Goal: Check status: Check status

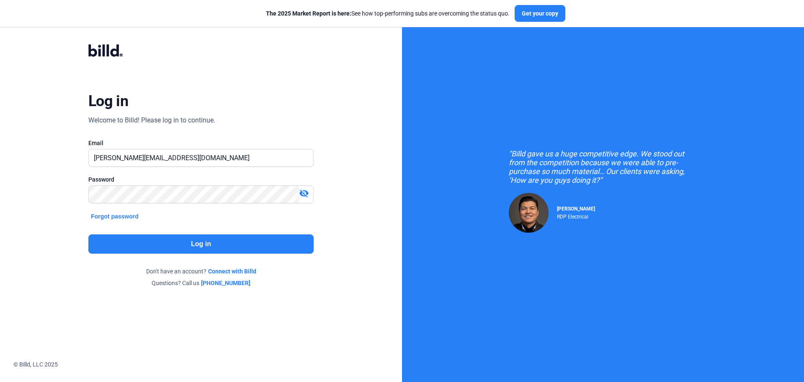
click at [208, 245] on button "Log in" at bounding box center [200, 243] width 225 height 19
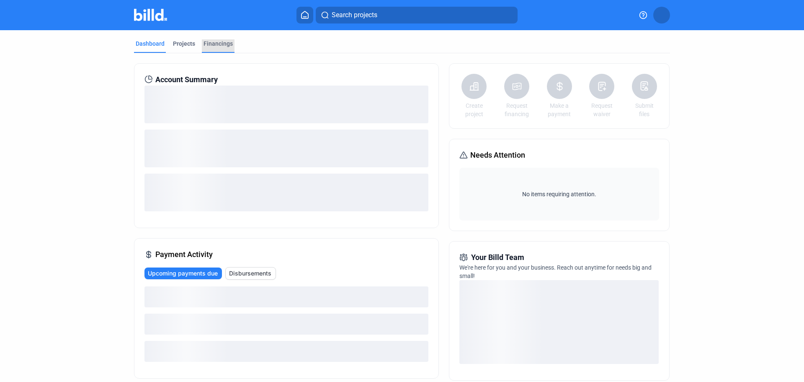
click at [215, 45] on div "Financings" at bounding box center [218, 43] width 29 height 8
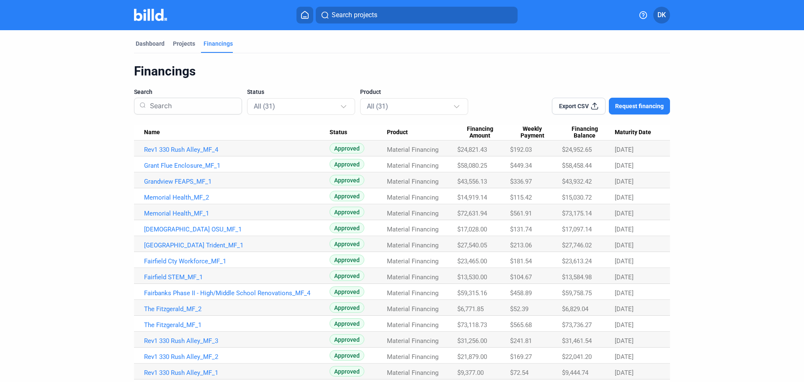
click at [491, 134] on span "Financing Amount" at bounding box center [479, 132] width 45 height 14
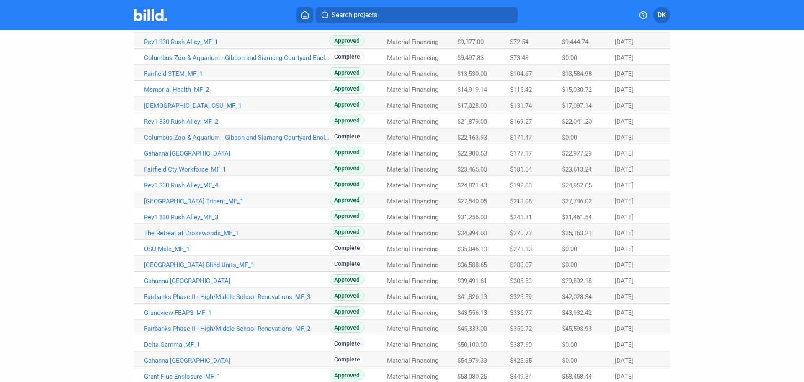
scroll to position [273, 0]
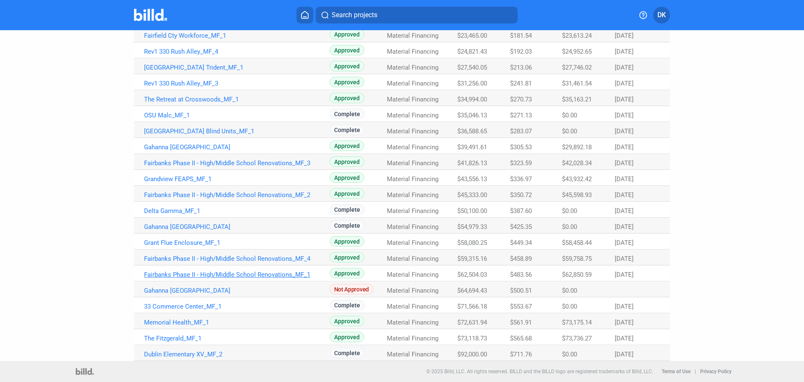
click at [257, 273] on link "Fairbanks Phase II - High/Middle School Renovations_MF_1" at bounding box center [237, 275] width 186 height 8
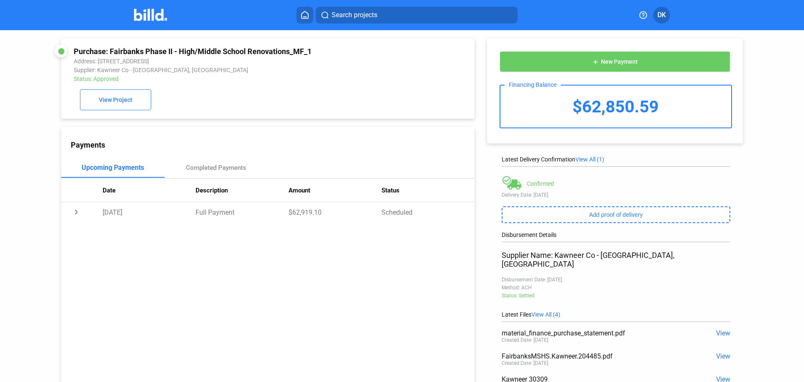
click at [134, 19] on div "Search projects DK" at bounding box center [402, 15] width 654 height 17
click at [154, 15] on img at bounding box center [150, 15] width 33 height 12
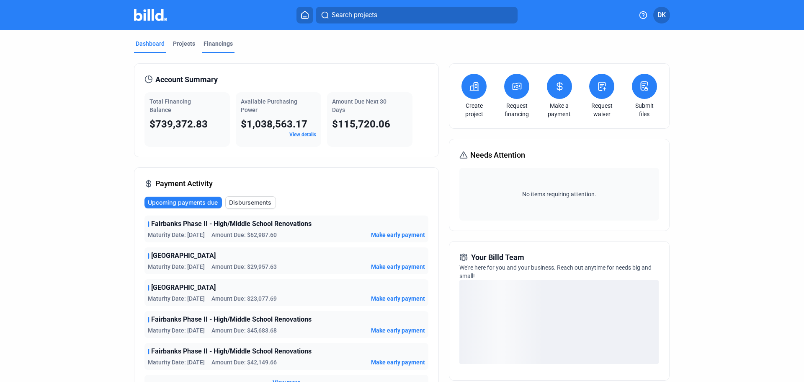
click at [204, 40] on div "Financings" at bounding box center [218, 43] width 29 height 8
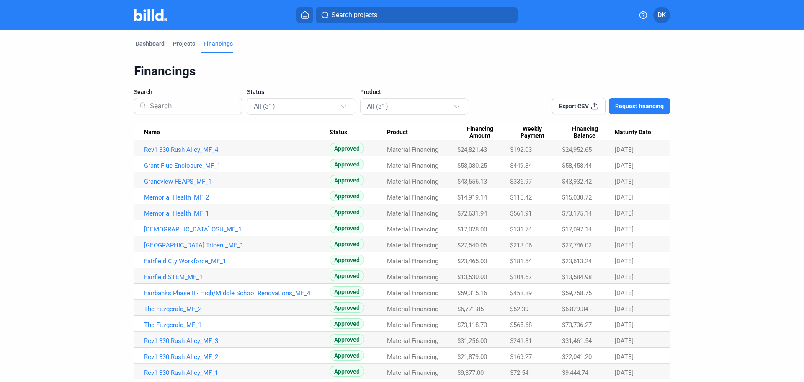
click at [643, 130] on span "Maturity Date" at bounding box center [633, 133] width 36 height 8
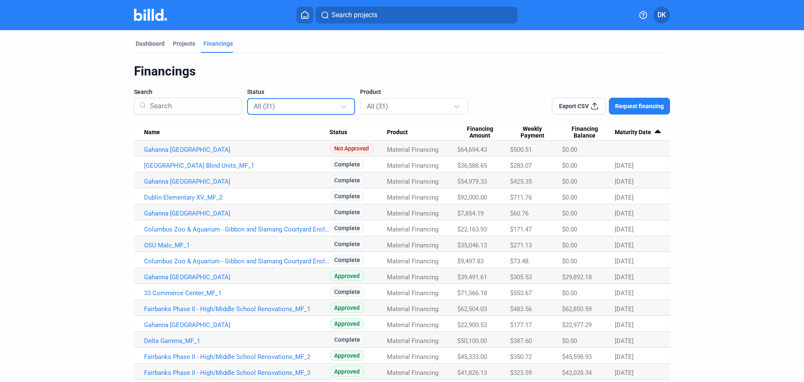
click at [297, 112] on div "All (31)" at bounding box center [302, 106] width 96 height 16
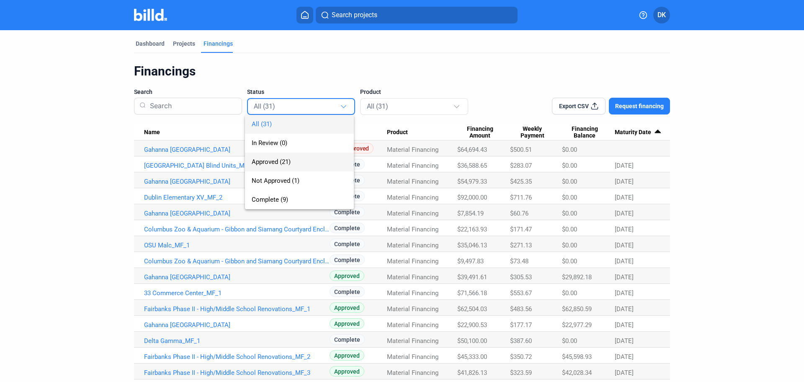
click at [279, 163] on span "Approved (21)" at bounding box center [271, 162] width 39 height 8
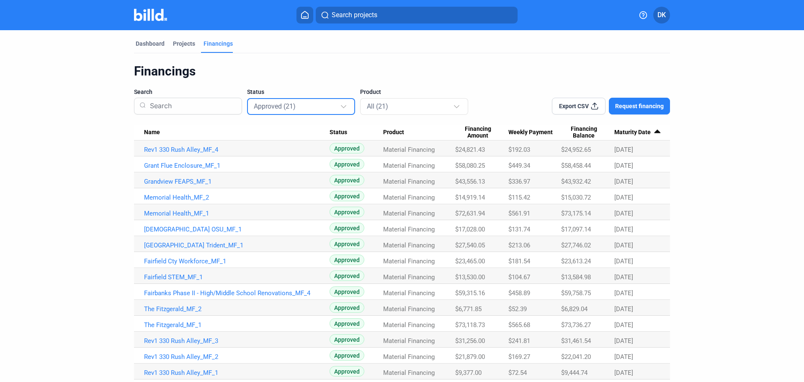
click at [638, 132] on span "Maturity Date" at bounding box center [633, 133] width 36 height 8
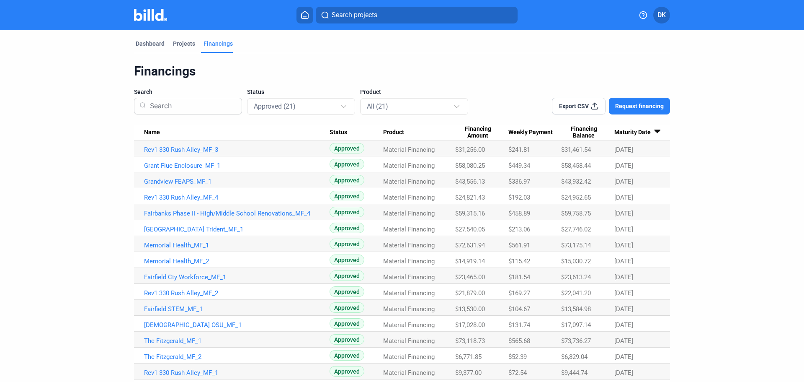
click at [638, 132] on span "Maturity Date" at bounding box center [633, 133] width 36 height 8
click at [583, 106] on span "Export CSV" at bounding box center [574, 106] width 30 height 8
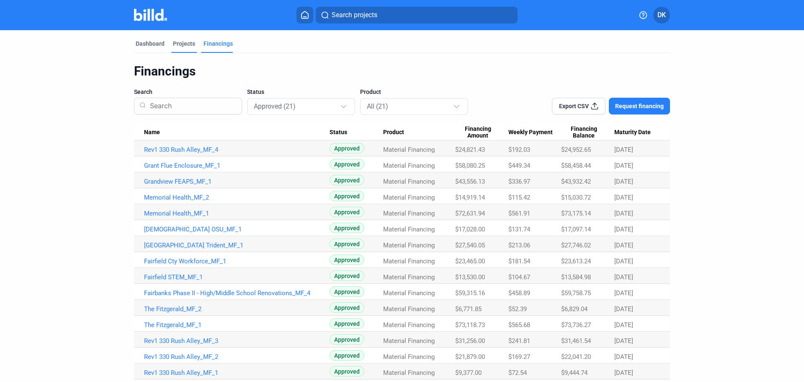
click at [185, 40] on div "Projects" at bounding box center [184, 43] width 22 height 8
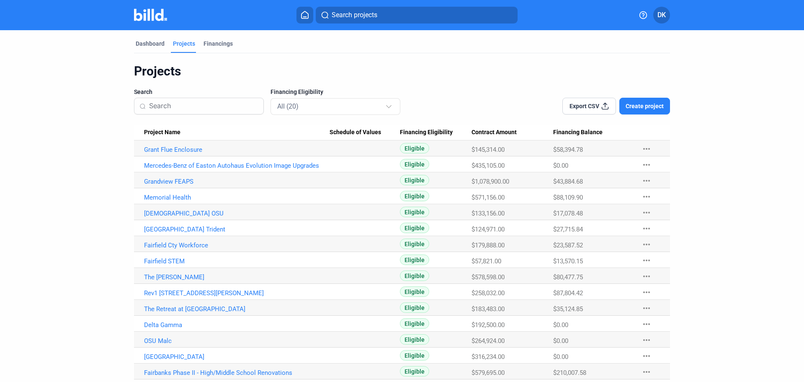
click at [160, 133] on span "Project Name" at bounding box center [162, 133] width 36 height 8
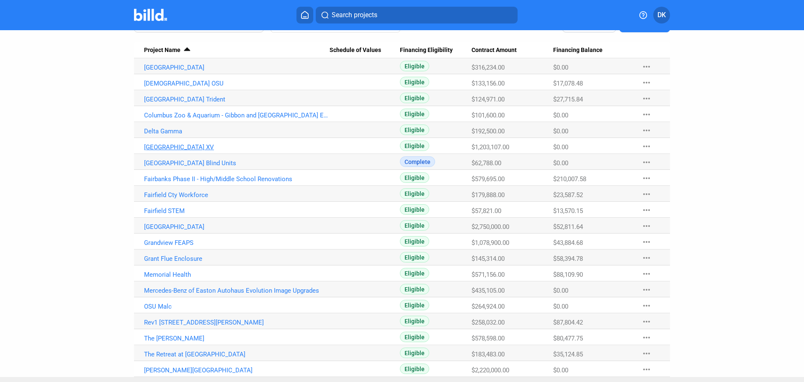
scroll to position [98, 0]
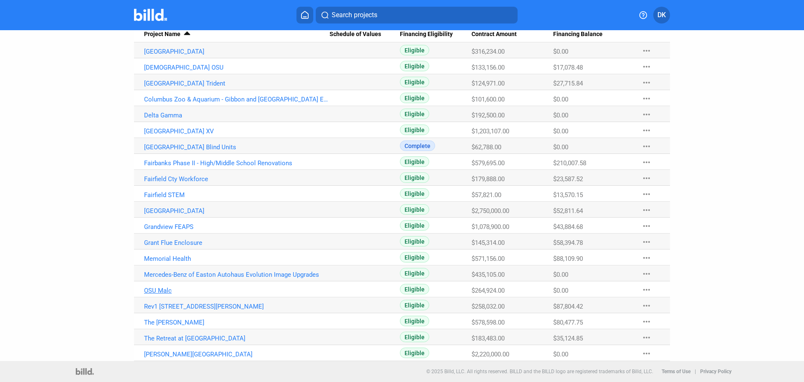
click at [158, 290] on link "OSU Malc" at bounding box center [237, 291] width 186 height 8
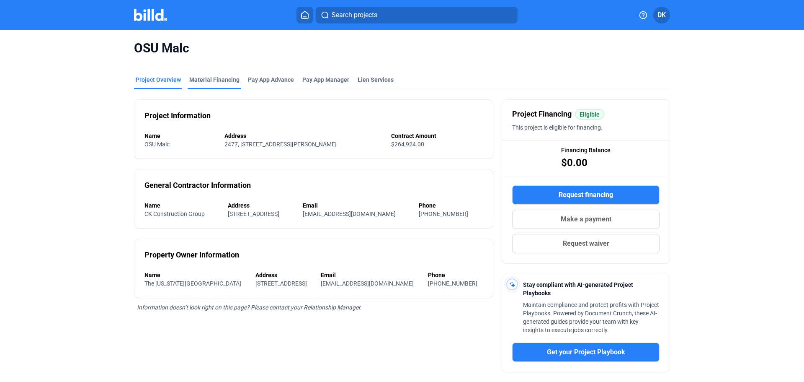
click at [225, 80] on div "Material Financing" at bounding box center [214, 79] width 50 height 8
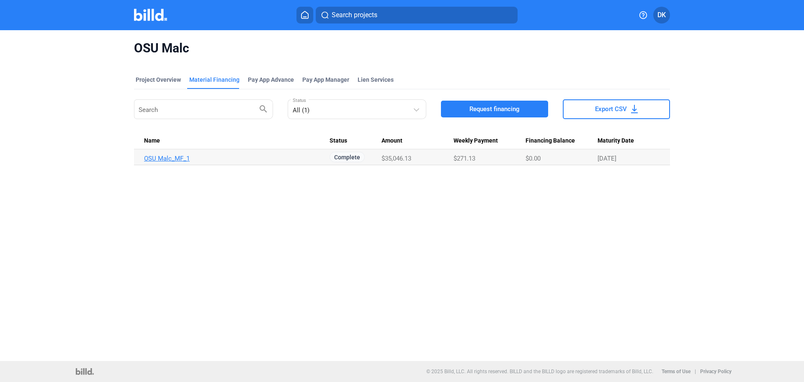
click at [171, 159] on link "OSU Malc_MF_1" at bounding box center [237, 159] width 186 height 8
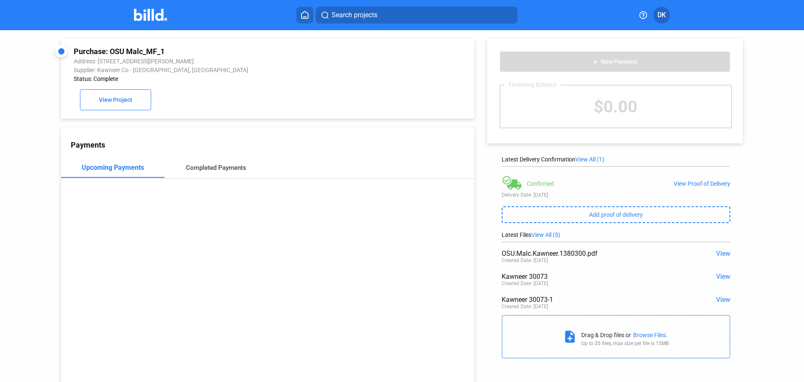
click at [229, 168] on div "Completed Payments" at bounding box center [216, 168] width 60 height 8
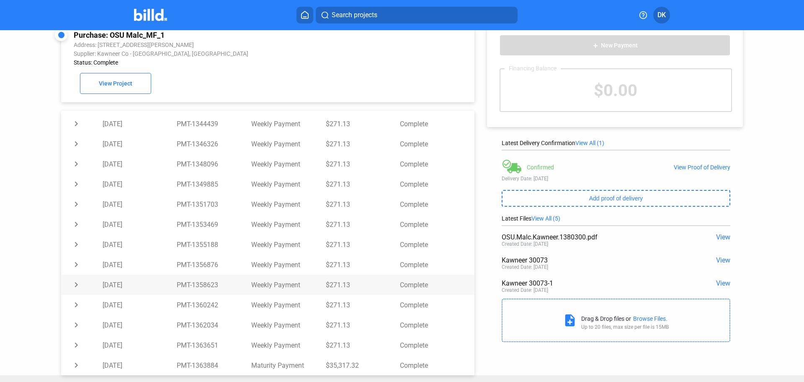
scroll to position [32, 0]
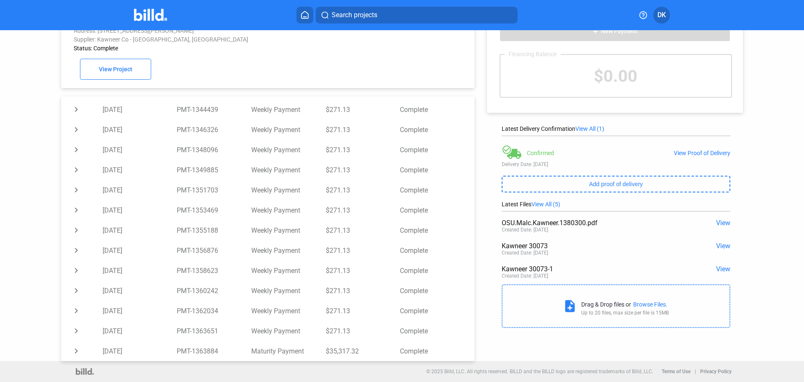
click at [20, 330] on div "Purchase: OSU Malc_MF_1 Address: [STREET_ADDRESS][PERSON_NAME] Supplier: Kawnee…" at bounding box center [402, 180] width 804 height 361
click at [28, 307] on div "Purchase: OSU Malc_MF_1 Address: [STREET_ADDRESS][PERSON_NAME] Supplier: Kawnee…" at bounding box center [402, 180] width 804 height 361
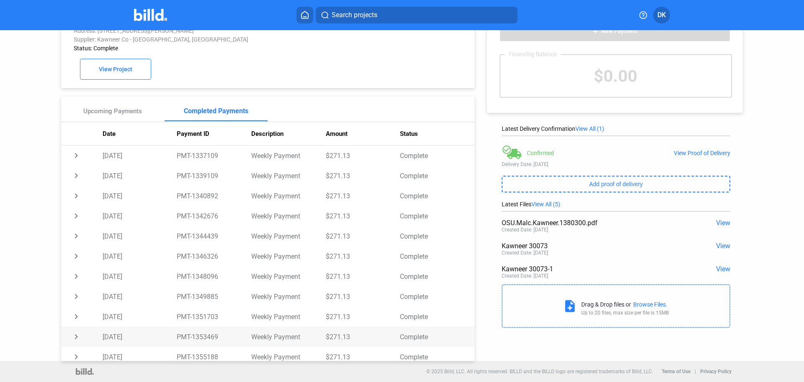
scroll to position [0, 0]
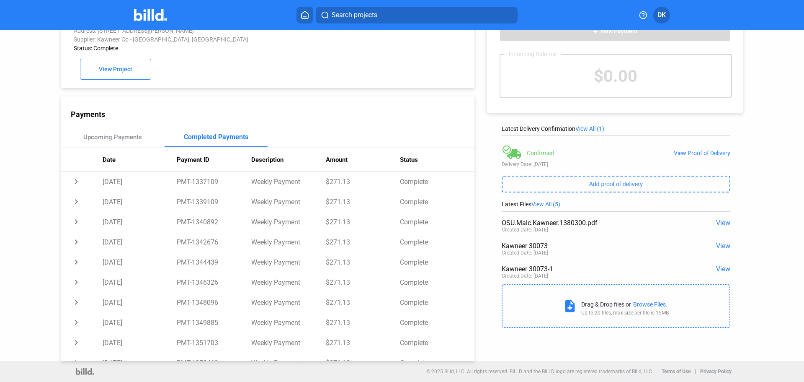
click at [720, 222] on span "View" at bounding box center [723, 223] width 14 height 8
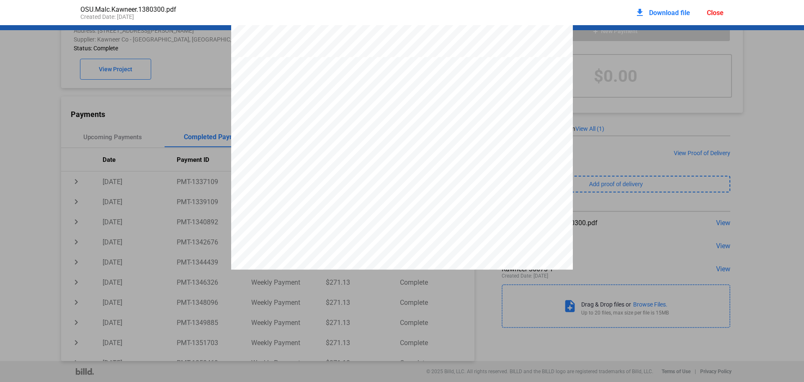
scroll to position [653, 0]
click at [718, 13] on div "Close" at bounding box center [715, 13] width 17 height 8
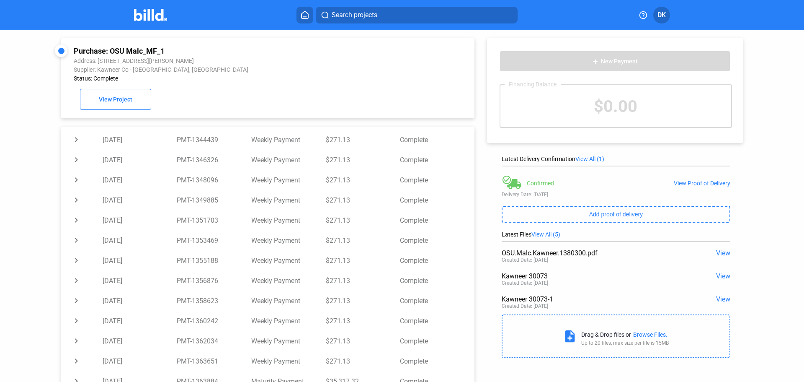
scroll to position [0, 0]
click at [155, 18] on img at bounding box center [150, 15] width 33 height 12
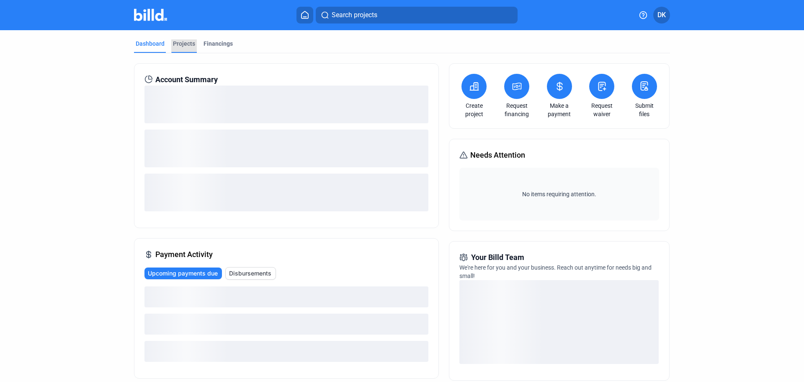
click at [183, 40] on div "Projects" at bounding box center [184, 43] width 22 height 8
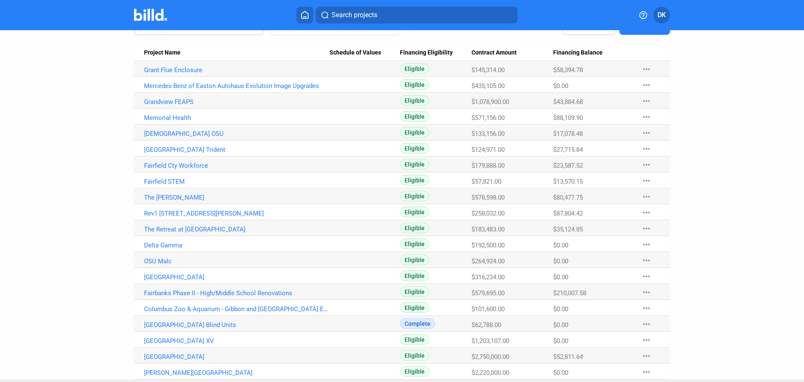
scroll to position [98, 0]
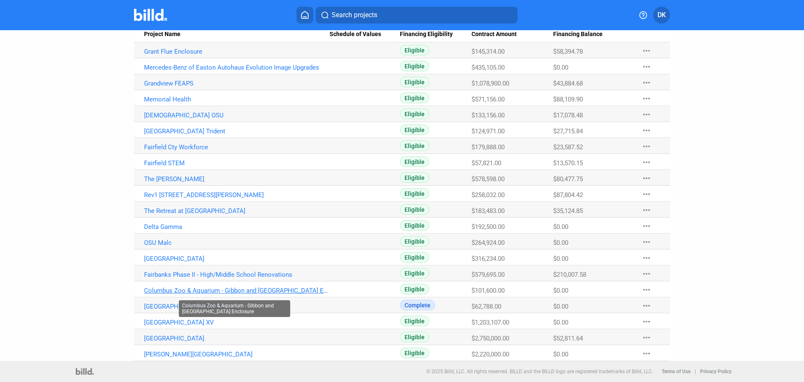
click at [186, 290] on link "Columbus Zoo & Aquarium - Gibbon and [GEOGRAPHIC_DATA] Enclosure" at bounding box center [237, 291] width 186 height 8
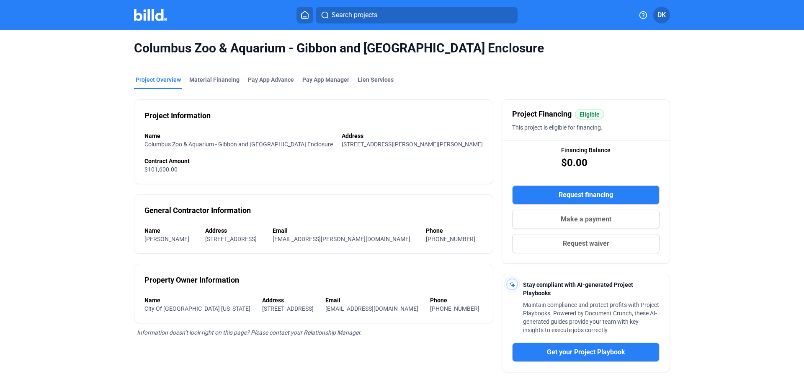
click at [225, 69] on mat-tab-group "Project Overview Material Financing Pay App Advance Pay App Manager Lien Servic…" at bounding box center [402, 266] width 536 height 401
click at [223, 76] on div "Material Financing" at bounding box center [214, 79] width 50 height 8
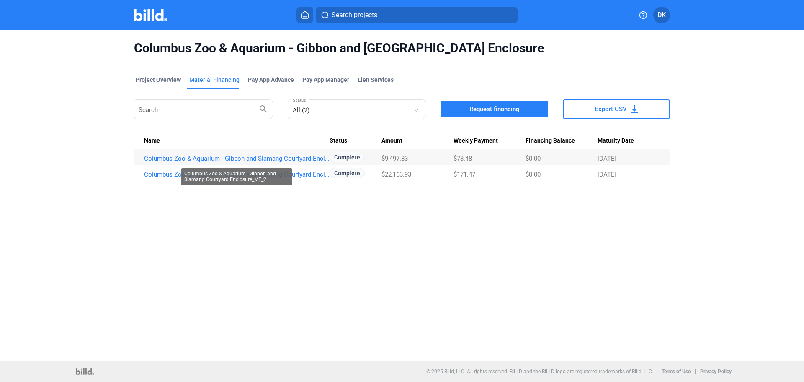
click at [270, 158] on link "Columbus Zoo & Aquarium - Gibbon and Siamang Courtyard Enclosure_MF_2" at bounding box center [237, 159] width 186 height 8
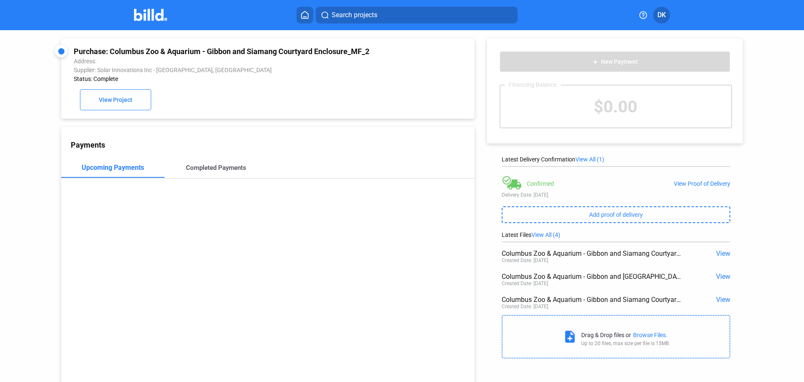
click at [234, 171] on div "Completed Payments" at bounding box center [216, 168] width 60 height 8
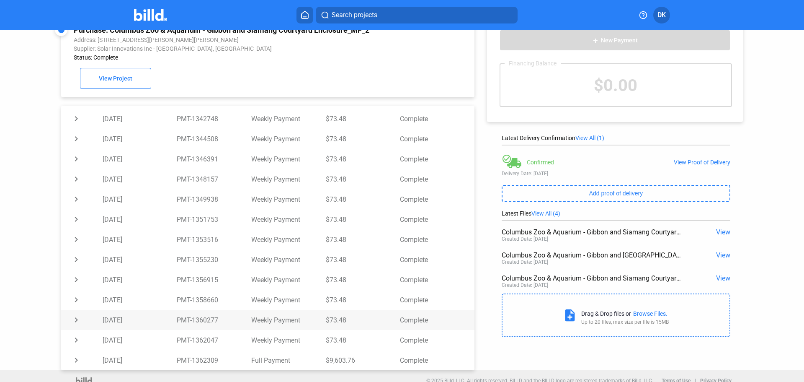
scroll to position [32, 0]
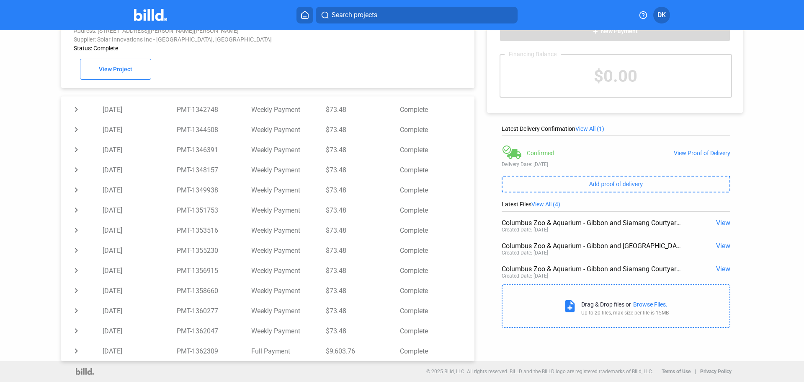
click at [34, 261] on div "Purchase: [GEOGRAPHIC_DATA] & Aquarium - Gibbon and [GEOGRAPHIC_DATA] Enclosure…" at bounding box center [402, 180] width 804 height 361
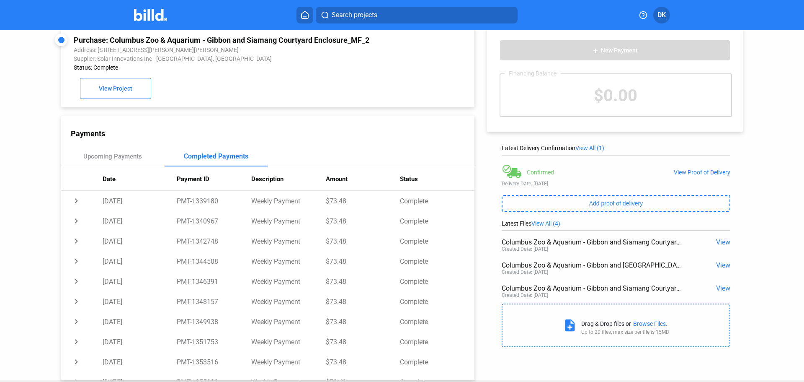
scroll to position [0, 0]
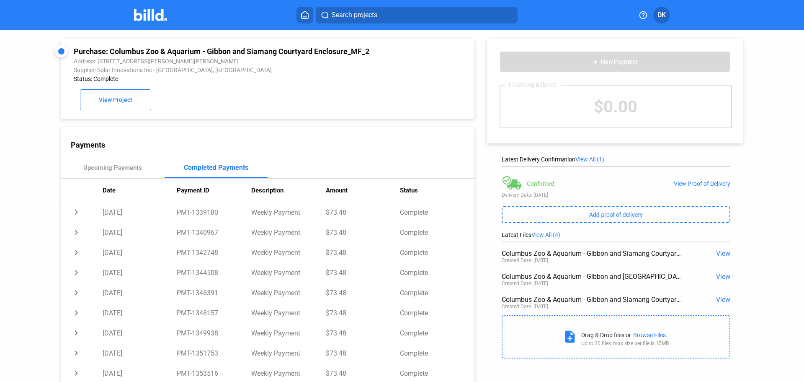
click at [550, 235] on span "View All (4)" at bounding box center [546, 234] width 29 height 7
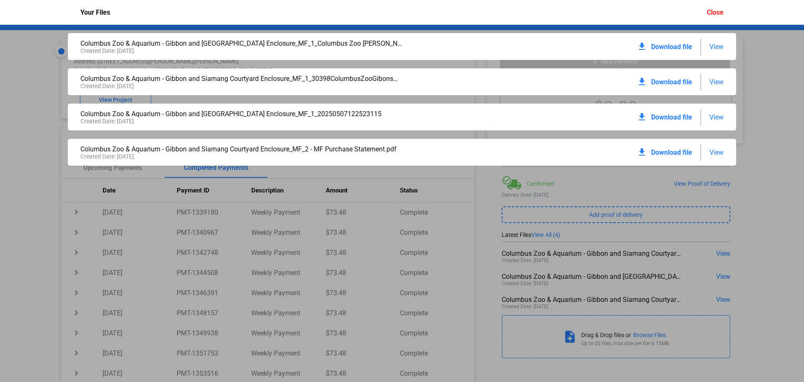
click at [720, 48] on span "View" at bounding box center [717, 47] width 14 height 8
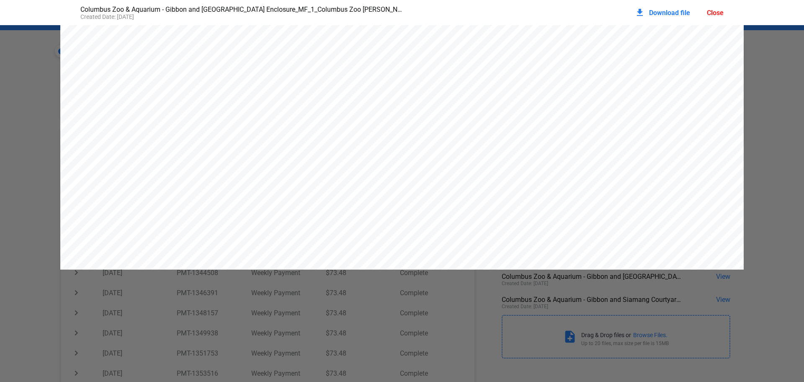
scroll to position [9182, 0]
click at [722, 13] on div "Close" at bounding box center [715, 13] width 17 height 8
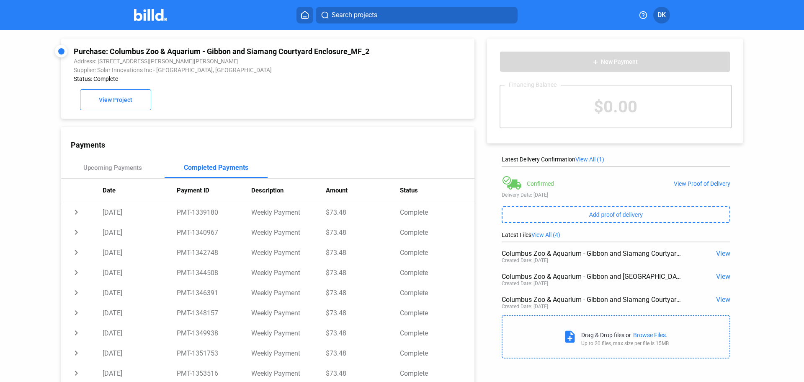
click at [148, 13] on img at bounding box center [150, 15] width 33 height 12
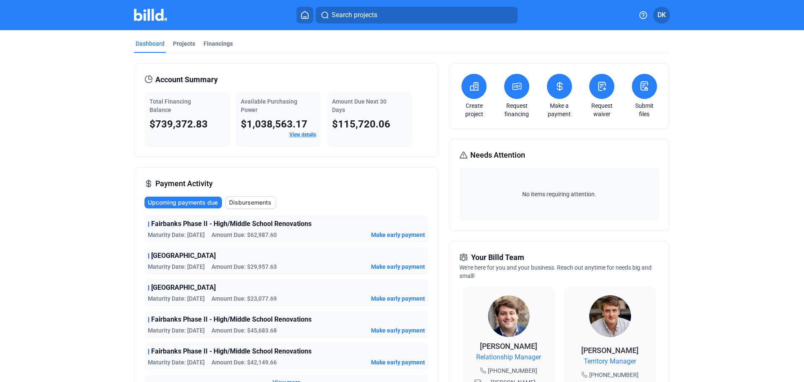
click at [549, 90] on button at bounding box center [559, 86] width 25 height 25
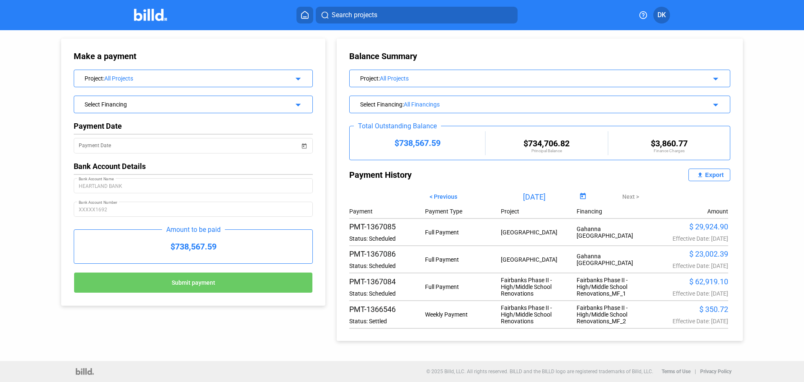
click at [501, 235] on div "[GEOGRAPHIC_DATA]" at bounding box center [539, 232] width 76 height 7
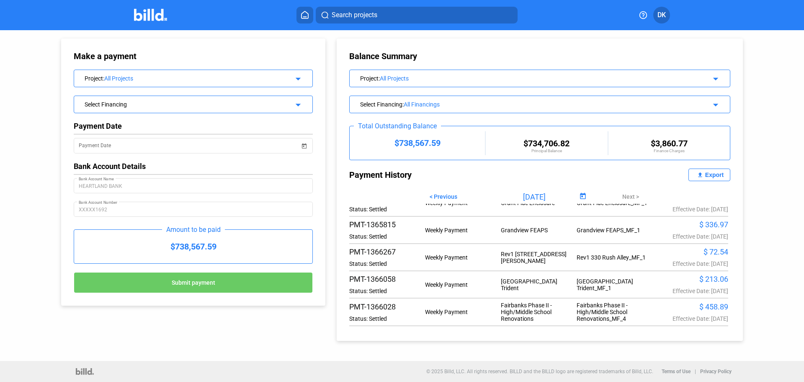
scroll to position [539, 0]
click at [575, 194] on span "Open calendar" at bounding box center [583, 196] width 20 height 20
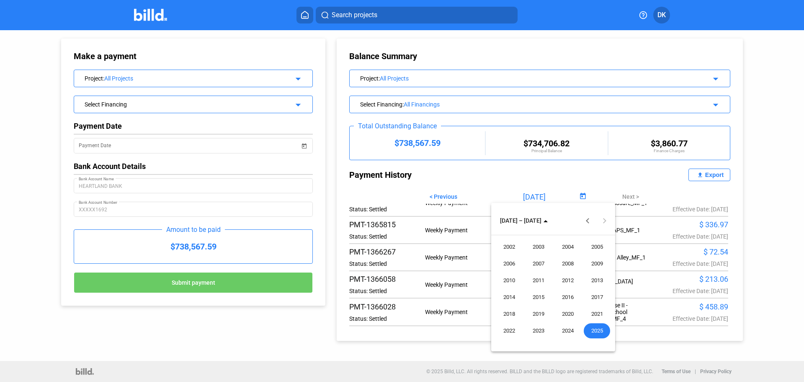
drag, startPoint x: 570, startPoint y: 328, endPoint x: 603, endPoint y: 328, distance: 32.7
click at [603, 328] on tr "2022 2023 2024 2025" at bounding box center [553, 330] width 117 height 17
click at [601, 329] on span "2025" at bounding box center [597, 330] width 26 height 15
click at [509, 296] on span "SEP" at bounding box center [509, 296] width 26 height 15
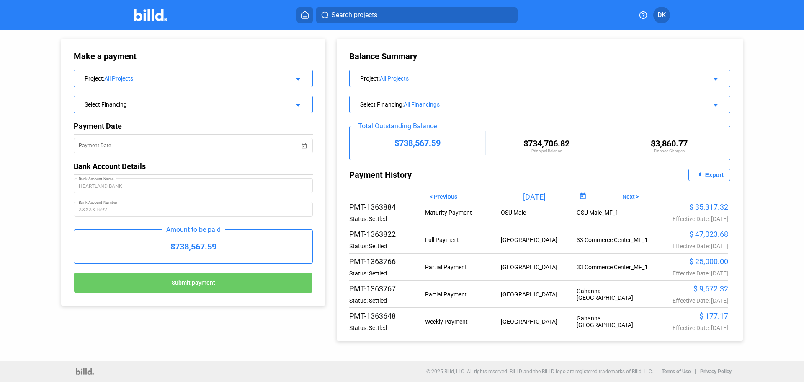
click at [703, 249] on div "$ 47,023.68 Effective Date: [DATE]" at bounding box center [691, 240] width 76 height 20
click at [694, 277] on div "$ 25,000.00 Effective Date: [DATE]" at bounding box center [691, 267] width 76 height 20
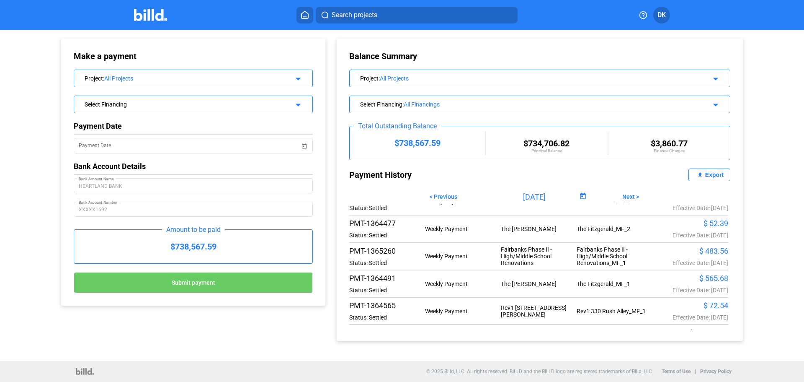
scroll to position [958, 0]
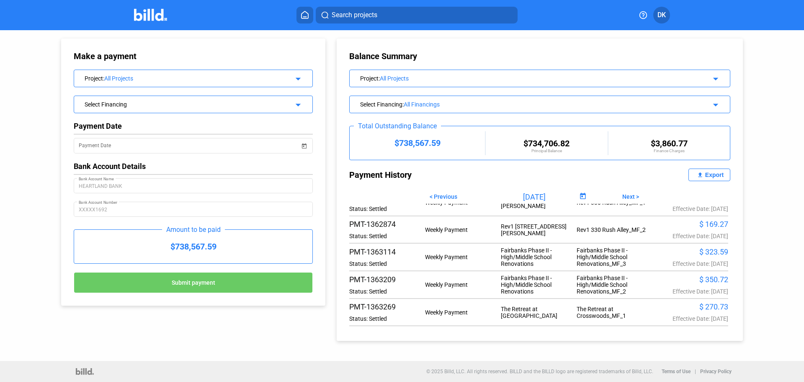
click at [151, 18] on img at bounding box center [150, 15] width 33 height 12
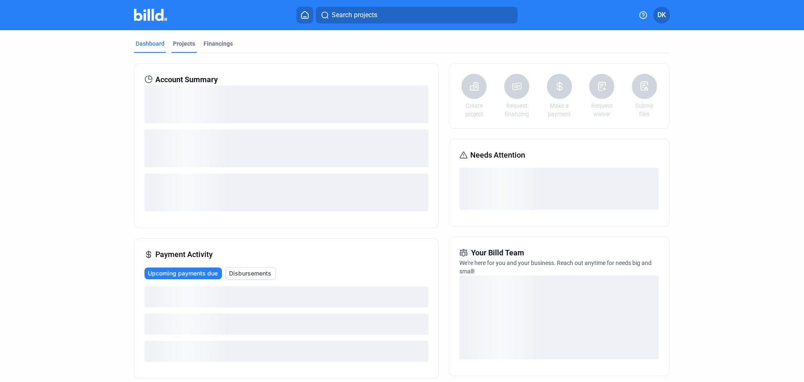
click at [173, 42] on div "Projects" at bounding box center [184, 43] width 22 height 8
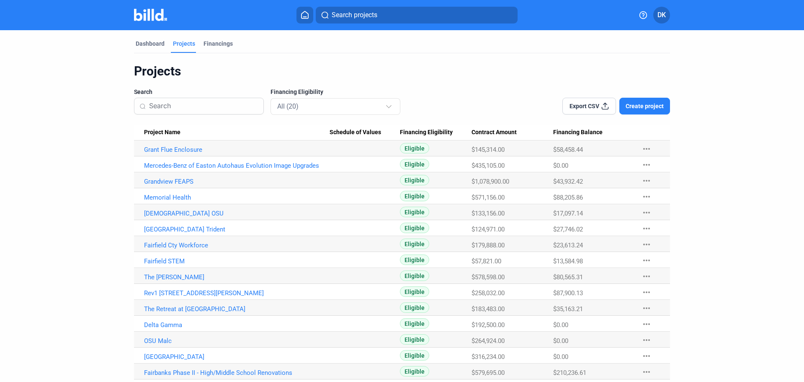
click at [177, 104] on input at bounding box center [203, 106] width 109 height 18
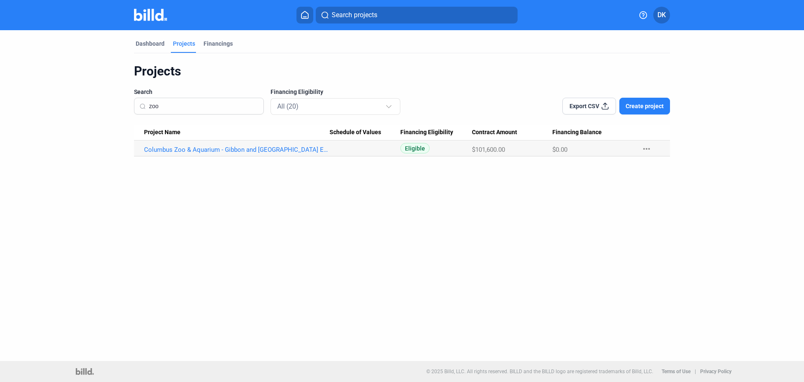
type input "zoo"
click at [249, 150] on link "Columbus Zoo & Aquarium - Gibbon and [GEOGRAPHIC_DATA] Enclosure" at bounding box center [237, 150] width 186 height 8
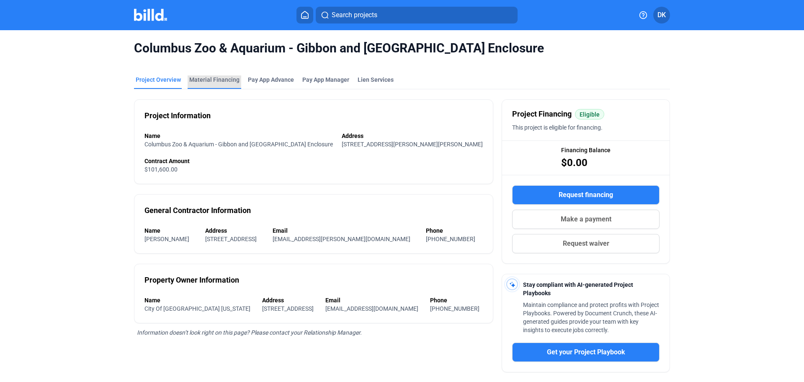
click at [223, 79] on div "Material Financing" at bounding box center [214, 79] width 50 height 8
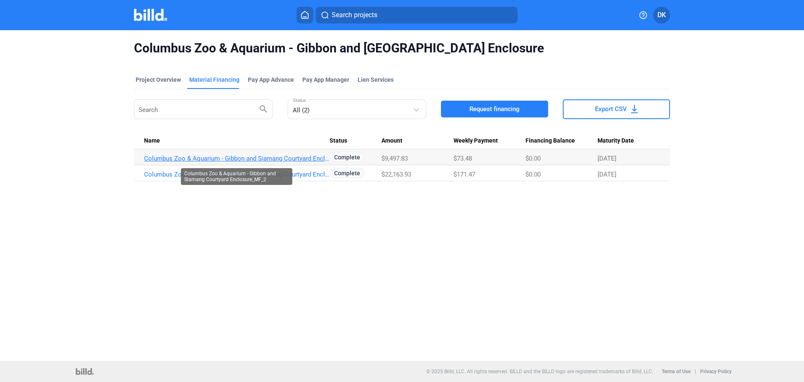
click at [273, 158] on link "Columbus Zoo & Aquarium - Gibbon and Siamang Courtyard Enclosure_MF_2" at bounding box center [237, 159] width 186 height 8
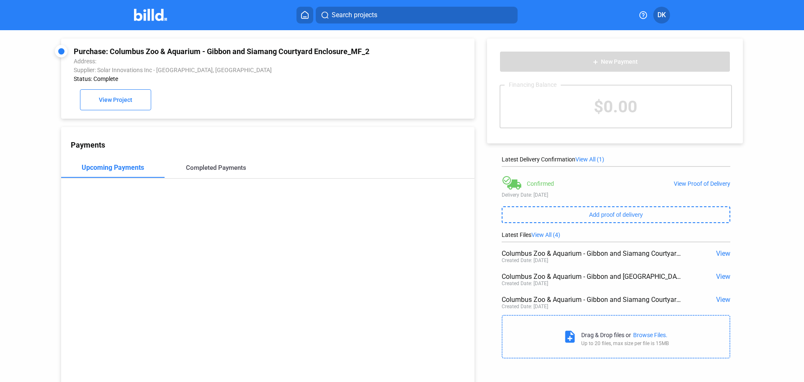
click at [215, 171] on div "Completed Payments" at bounding box center [216, 168] width 60 height 8
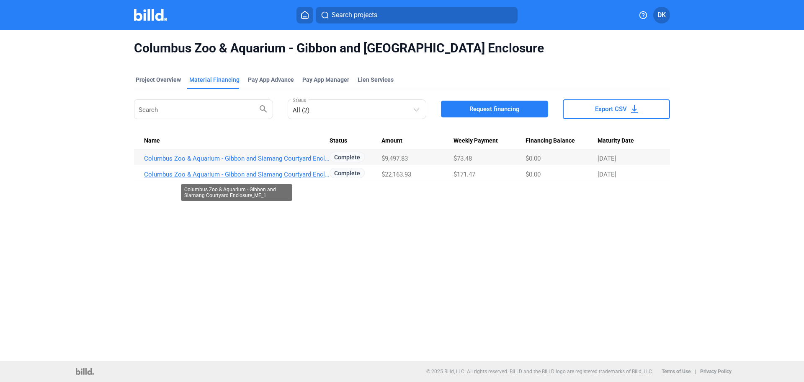
click at [287, 173] on link "Columbus Zoo & Aquarium - Gibbon and Siamang Courtyard Enclosure_MF_1" at bounding box center [237, 175] width 186 height 8
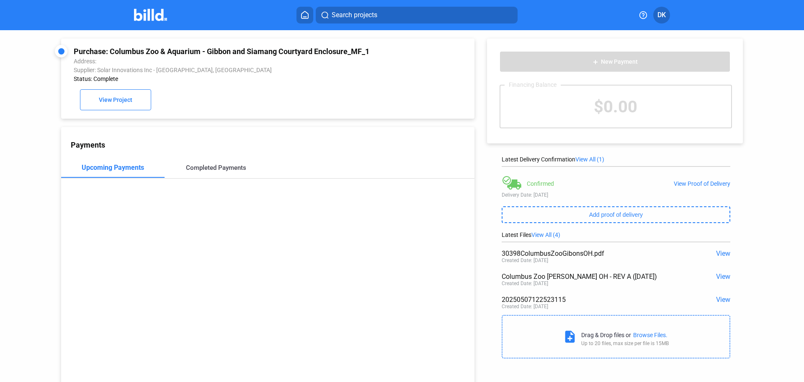
click at [213, 171] on div "Completed Payments" at bounding box center [216, 168] width 60 height 8
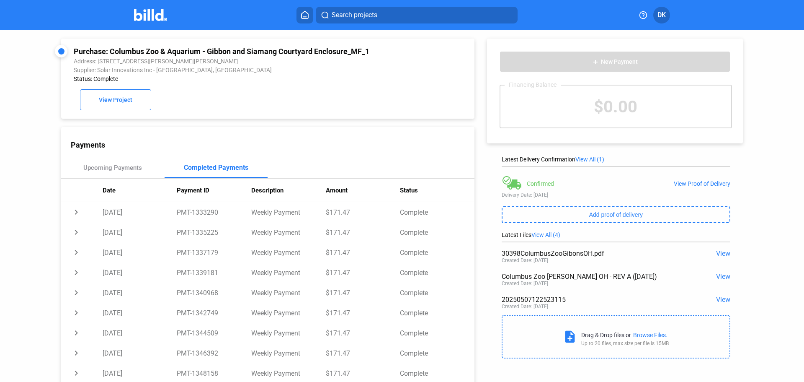
click at [154, 7] on mat-toolbar "Search projects DK" at bounding box center [402, 15] width 804 height 30
click at [147, 17] on img at bounding box center [150, 15] width 33 height 12
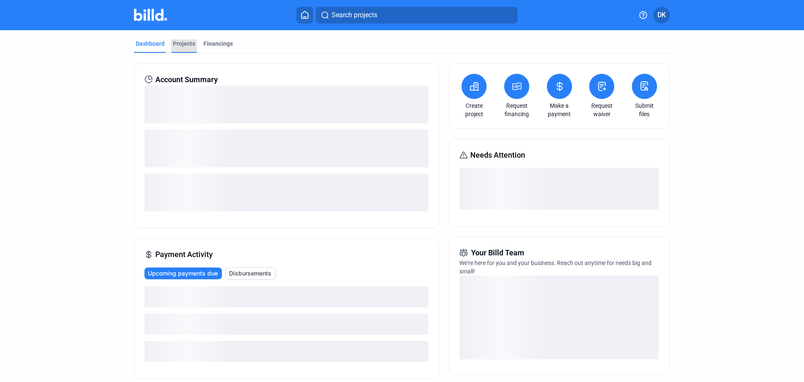
click at [182, 46] on div "Projects" at bounding box center [184, 43] width 22 height 8
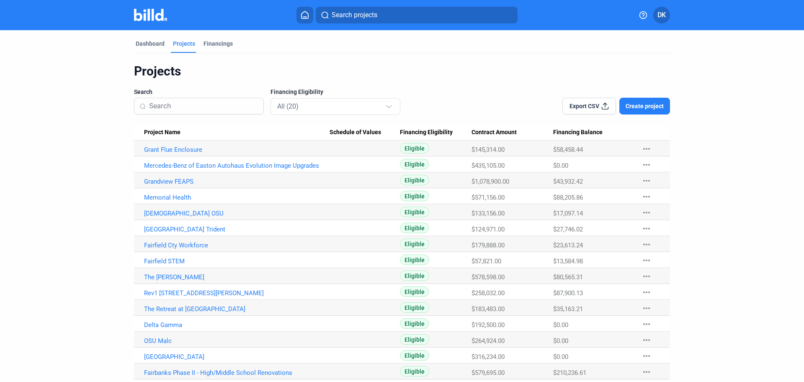
click at [161, 132] on span "Project Name" at bounding box center [162, 133] width 36 height 8
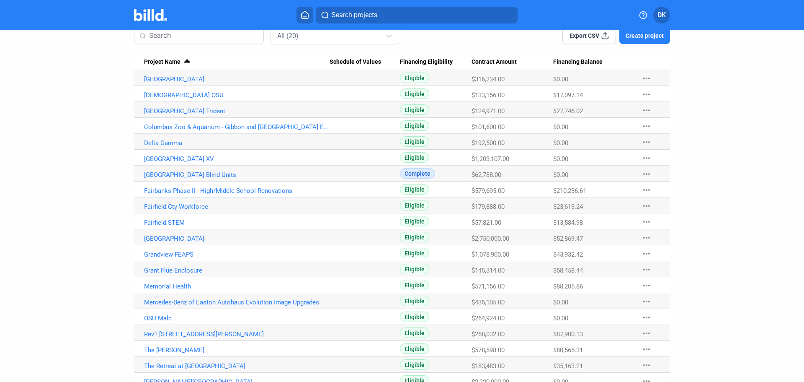
scroll to position [98, 0]
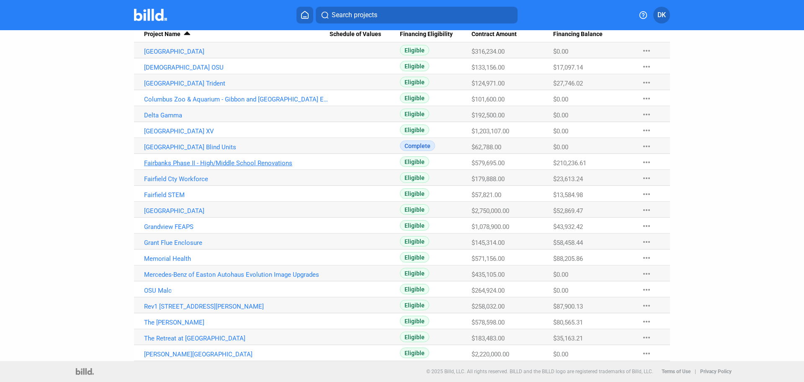
click at [174, 165] on link "Fairbanks Phase II - High/Middle School Renovations" at bounding box center [237, 163] width 186 height 8
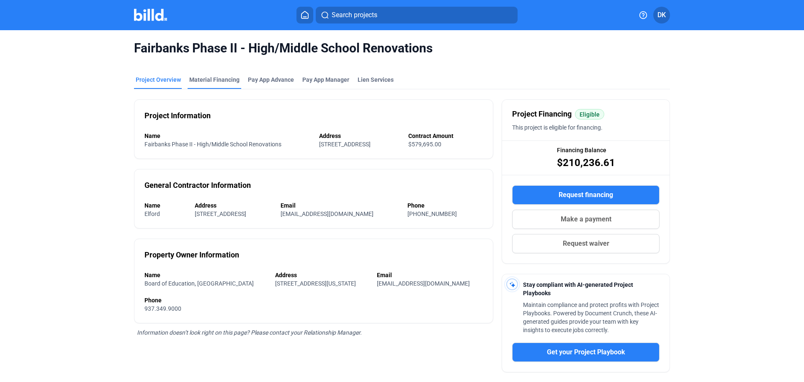
click at [220, 79] on div "Material Financing" at bounding box center [214, 79] width 50 height 8
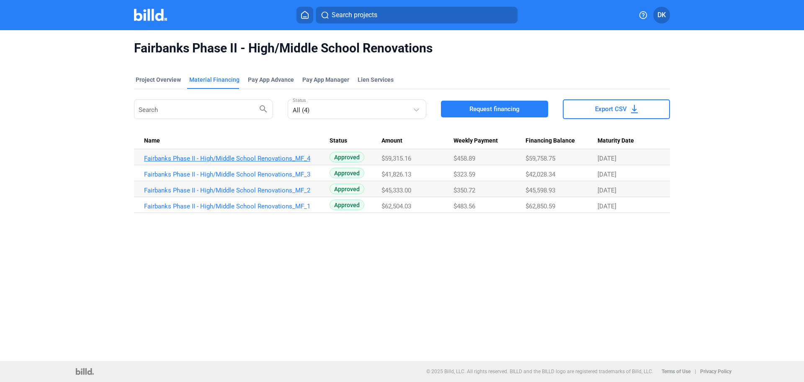
click at [255, 159] on link "Fairbanks Phase II - High/Middle School Renovations_MF_4" at bounding box center [237, 159] width 186 height 8
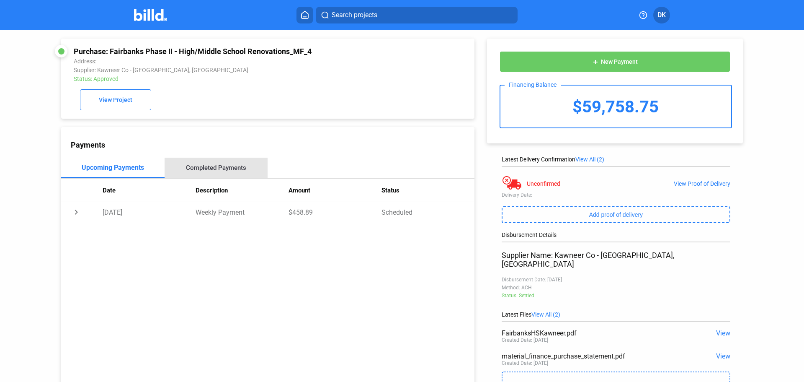
click at [218, 169] on div "Completed Payments" at bounding box center [216, 168] width 60 height 8
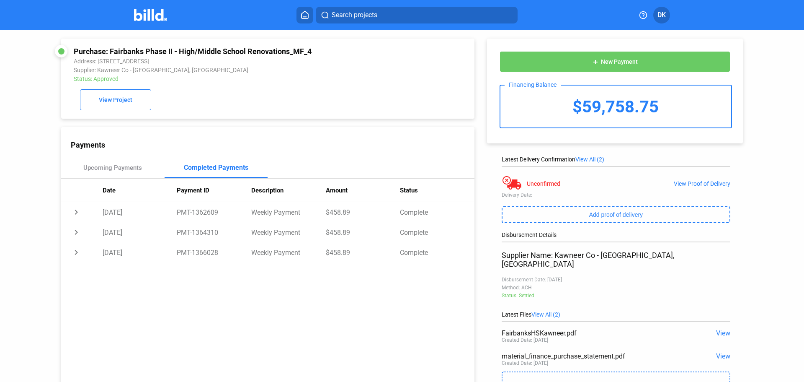
click at [154, 16] on img at bounding box center [150, 15] width 33 height 12
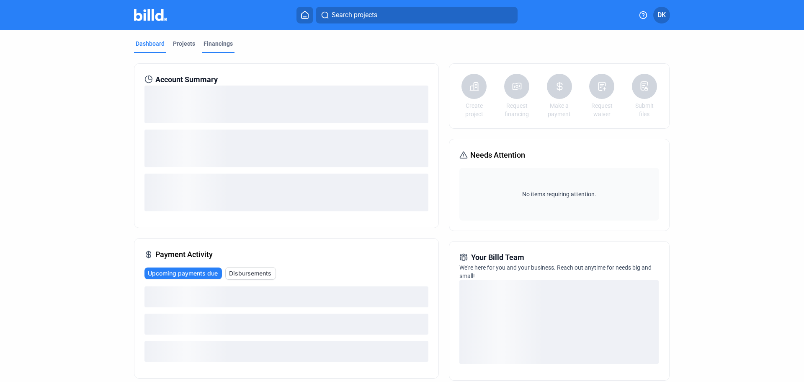
click at [216, 43] on div "Financings" at bounding box center [218, 43] width 29 height 8
